Goal: Task Accomplishment & Management: Manage account settings

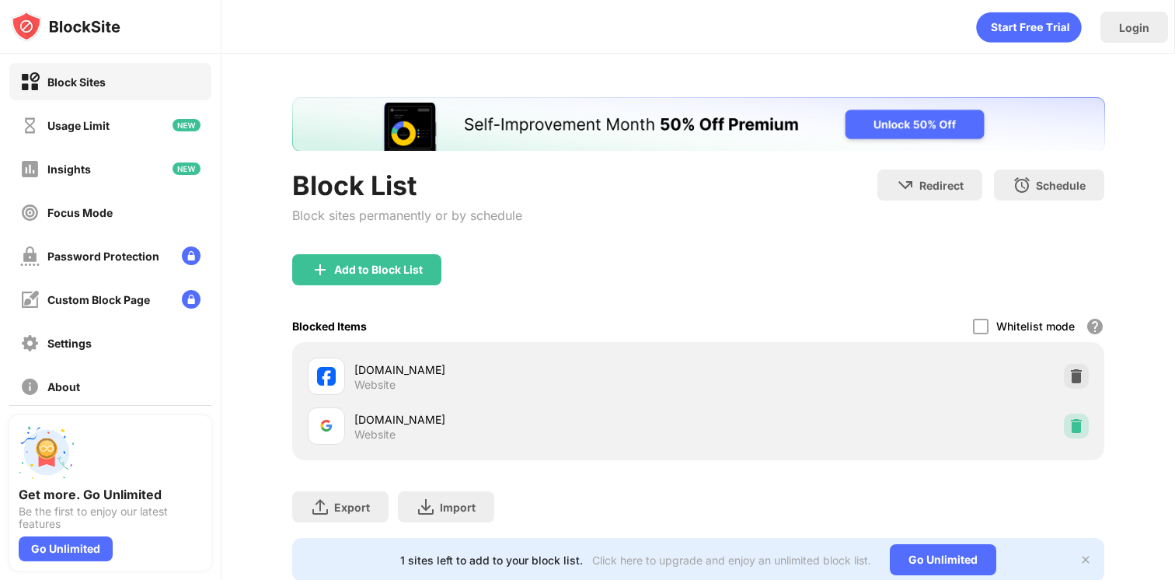
click at [1069, 425] on img at bounding box center [1077, 426] width 16 height 16
